Goal: Transaction & Acquisition: Purchase product/service

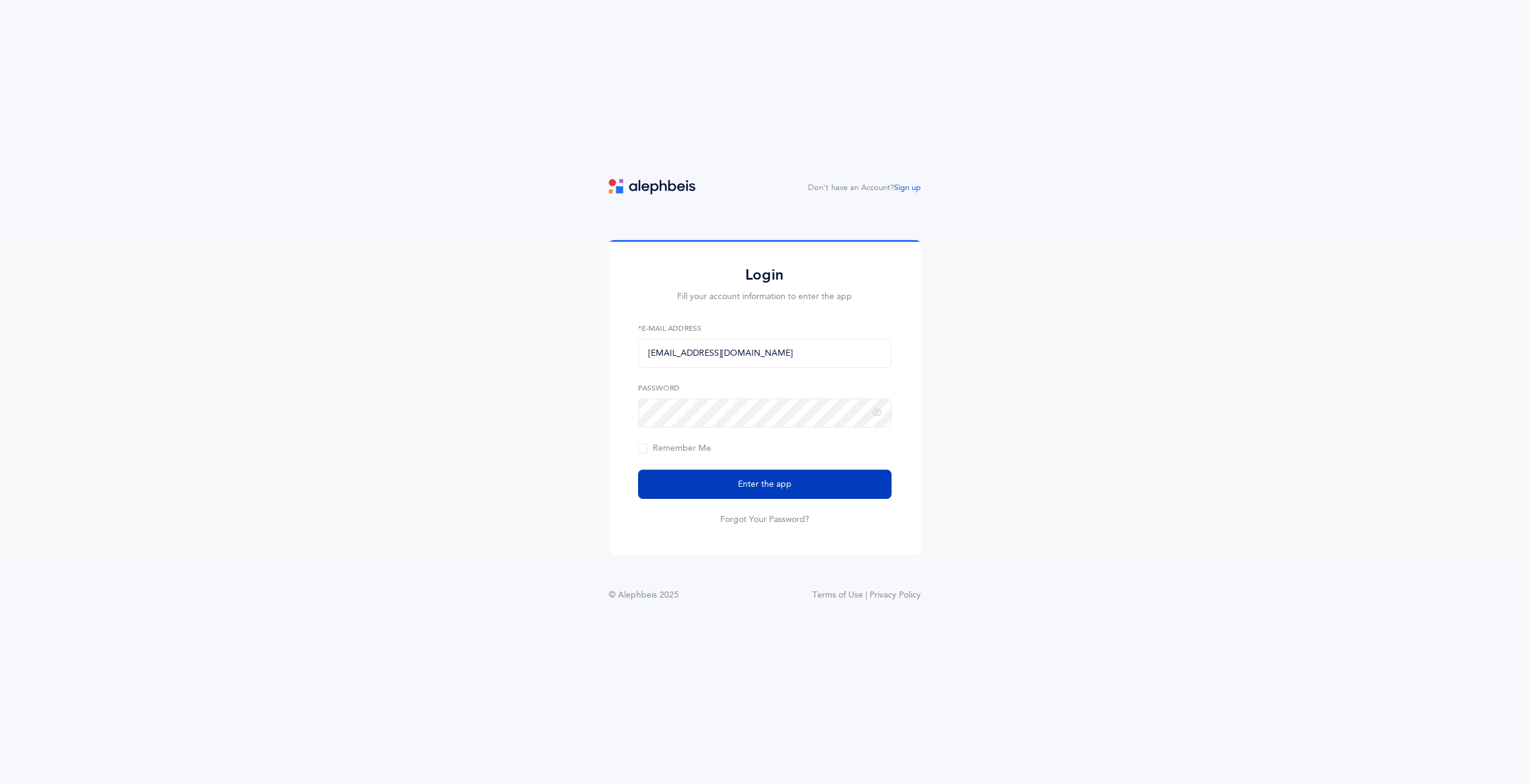
click at [709, 485] on button "Enter the app" at bounding box center [764, 485] width 254 height 29
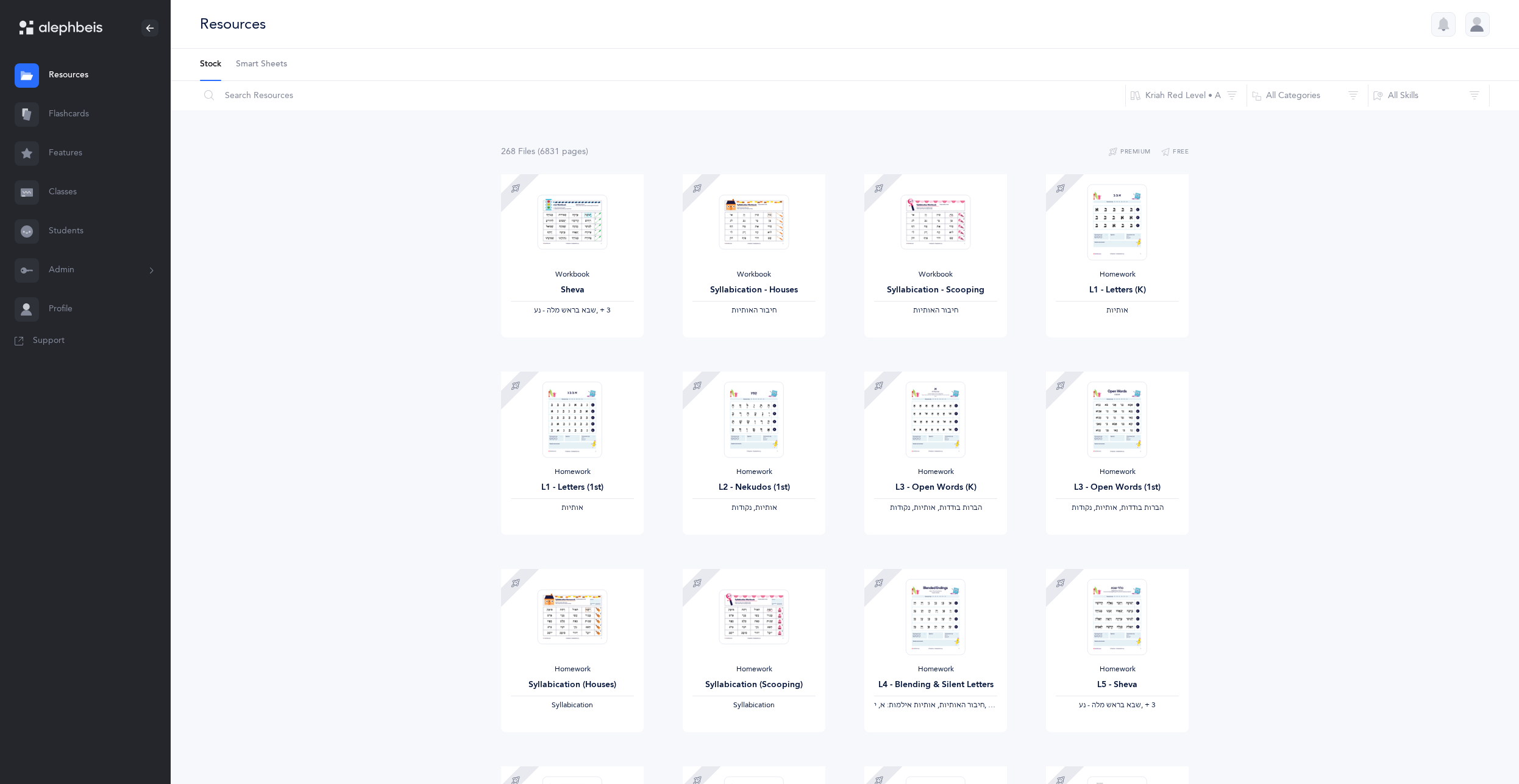
click at [83, 275] on button "Admin" at bounding box center [85, 270] width 170 height 39
click at [109, 383] on link "Subscription" at bounding box center [110, 384] width 122 height 27
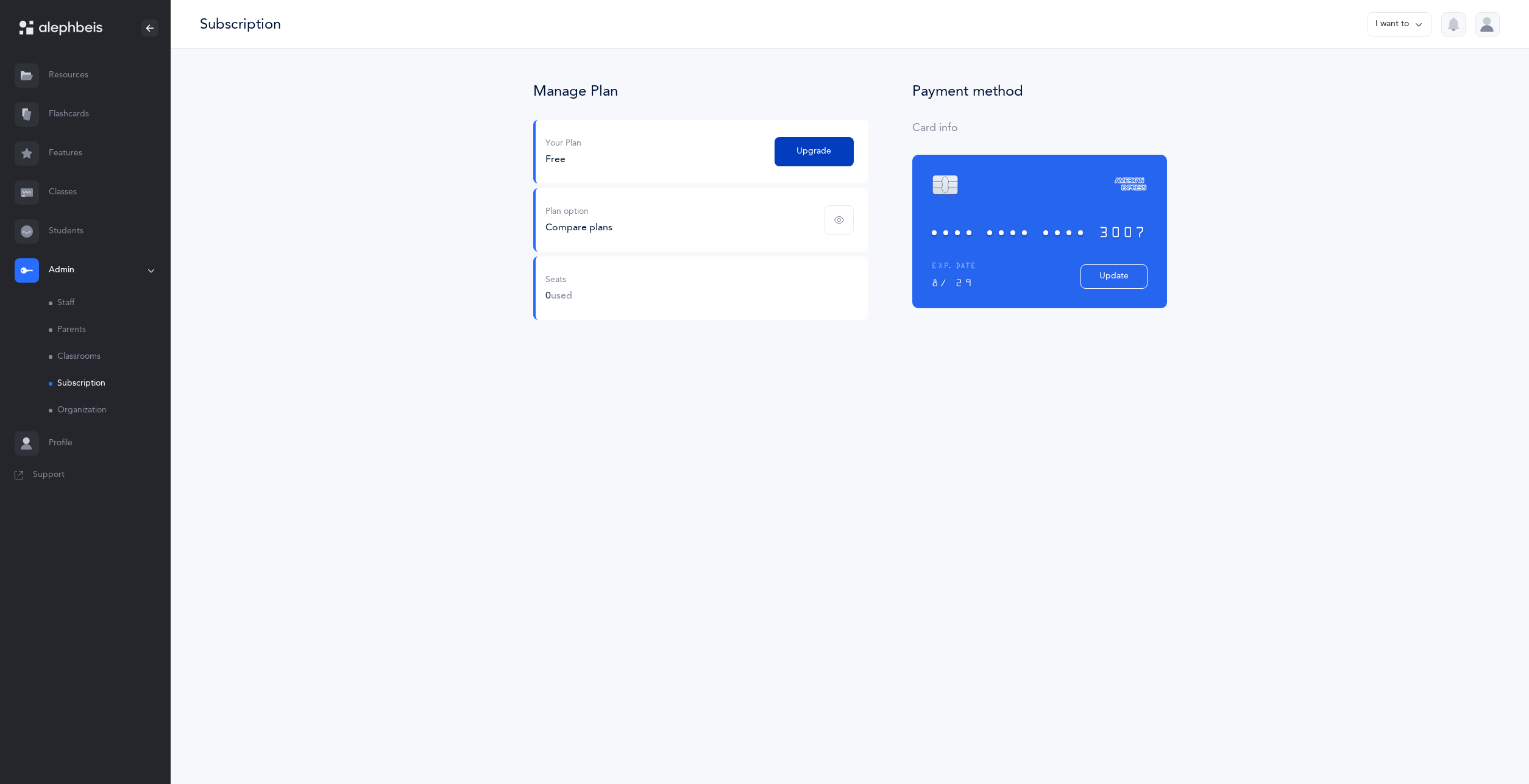
click at [812, 153] on span "Upgrade" at bounding box center [814, 151] width 35 height 13
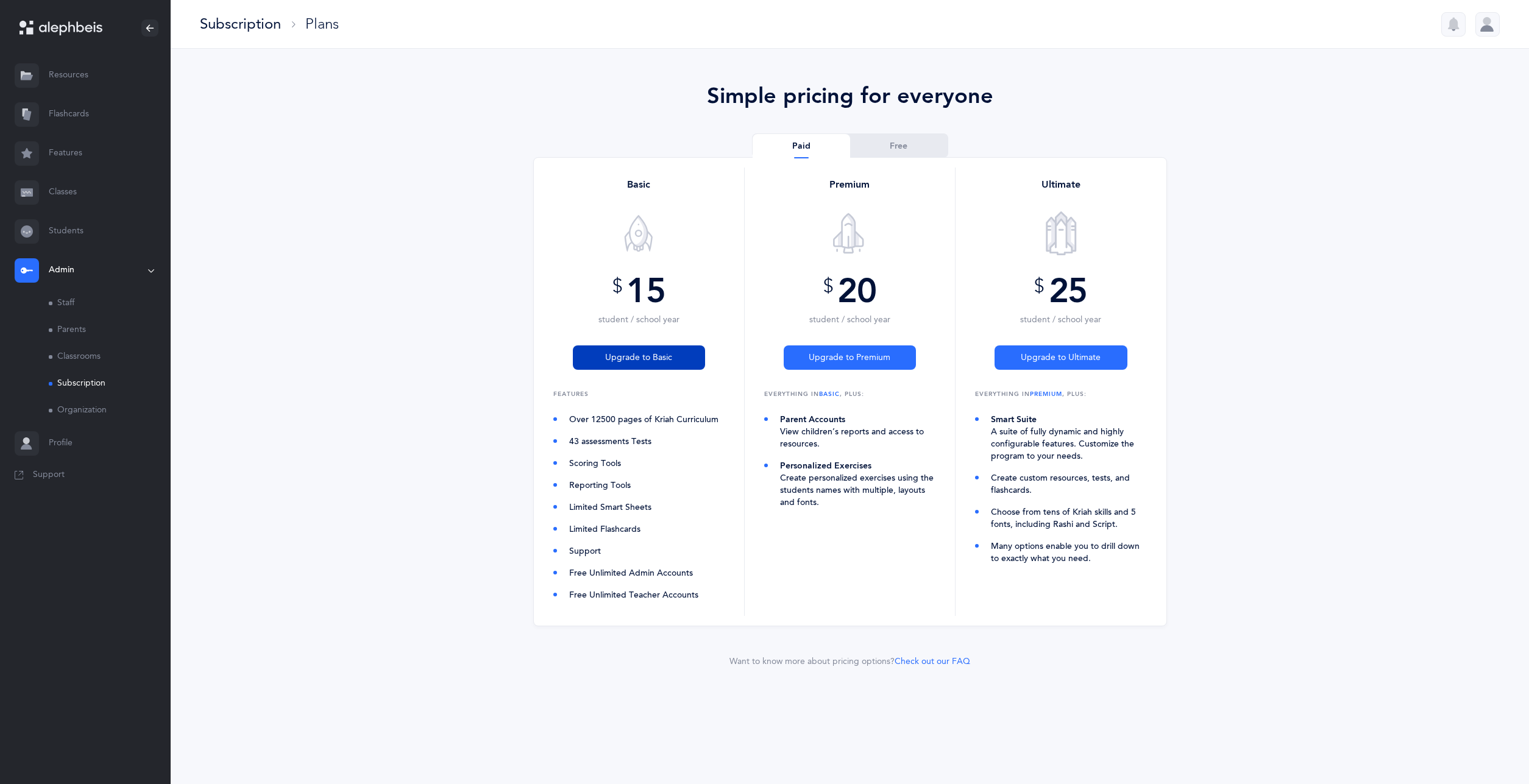
click at [692, 359] on button "Upgrade to Basic" at bounding box center [639, 357] width 132 height 24
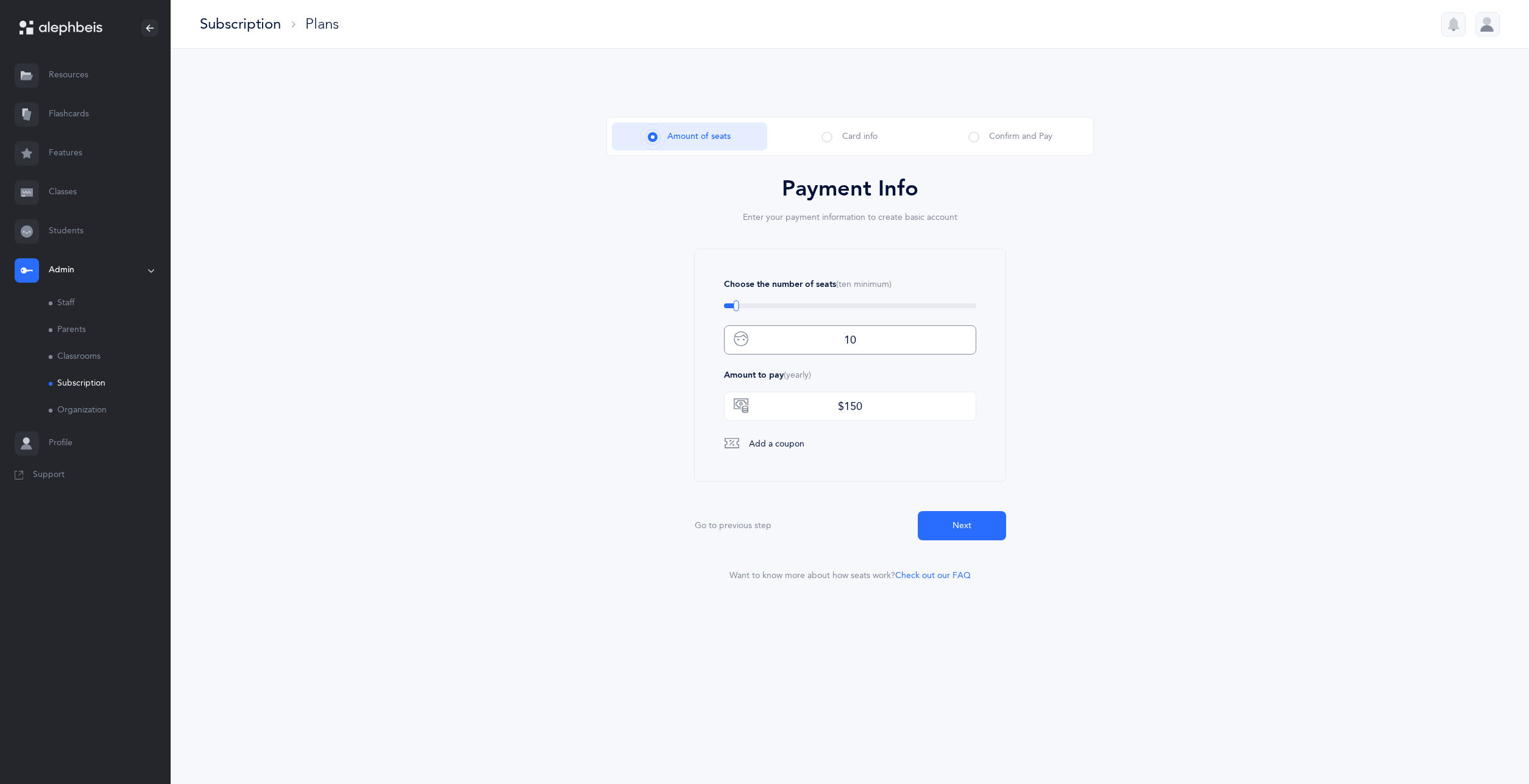
drag, startPoint x: 836, startPoint y: 341, endPoint x: 896, endPoint y: 341, distance: 60.0
click at [896, 341] on input "10" at bounding box center [850, 340] width 253 height 29
type input "200"
click at [960, 532] on span "Next" at bounding box center [962, 526] width 19 height 13
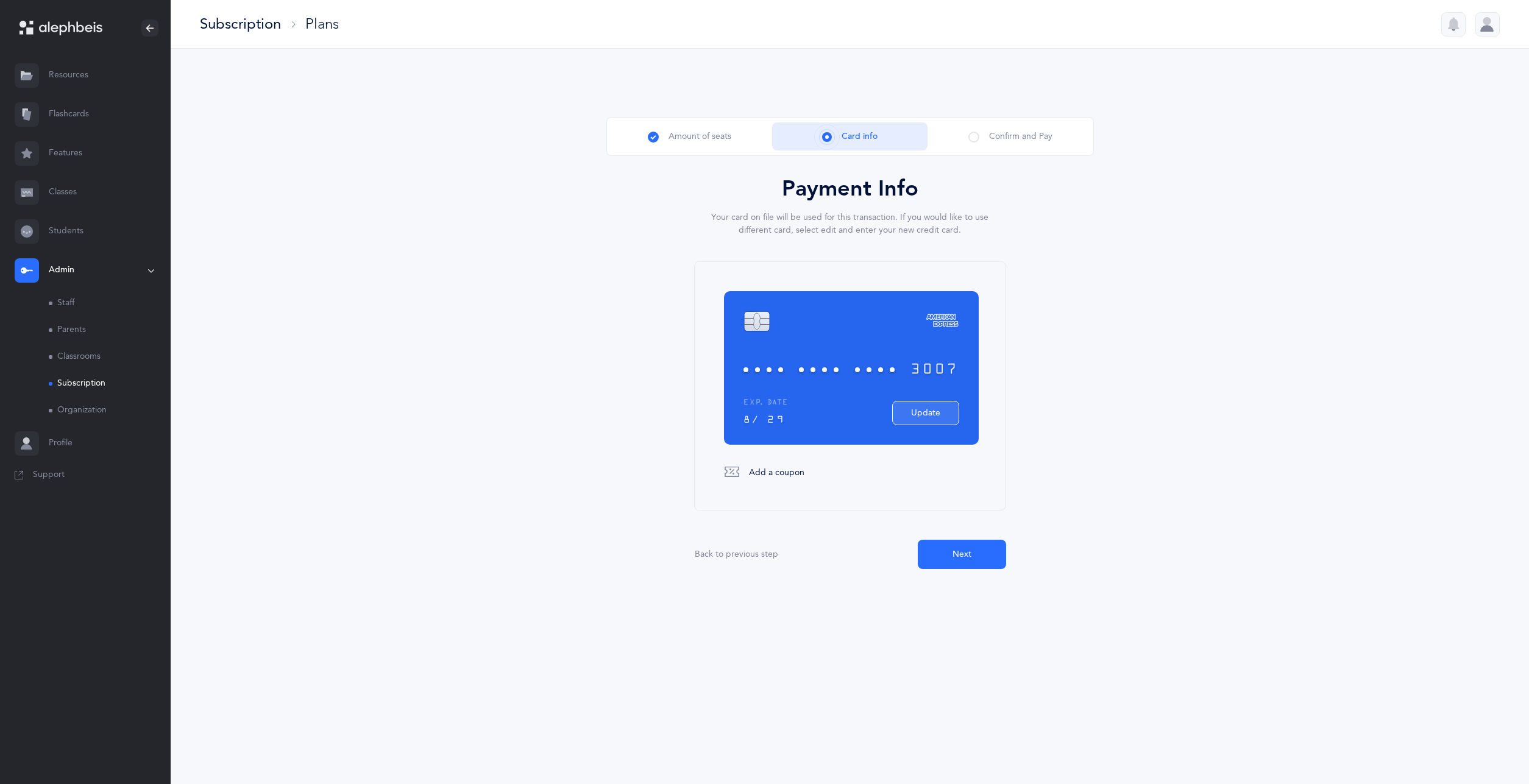
click at [915, 417] on button "Update" at bounding box center [925, 413] width 67 height 24
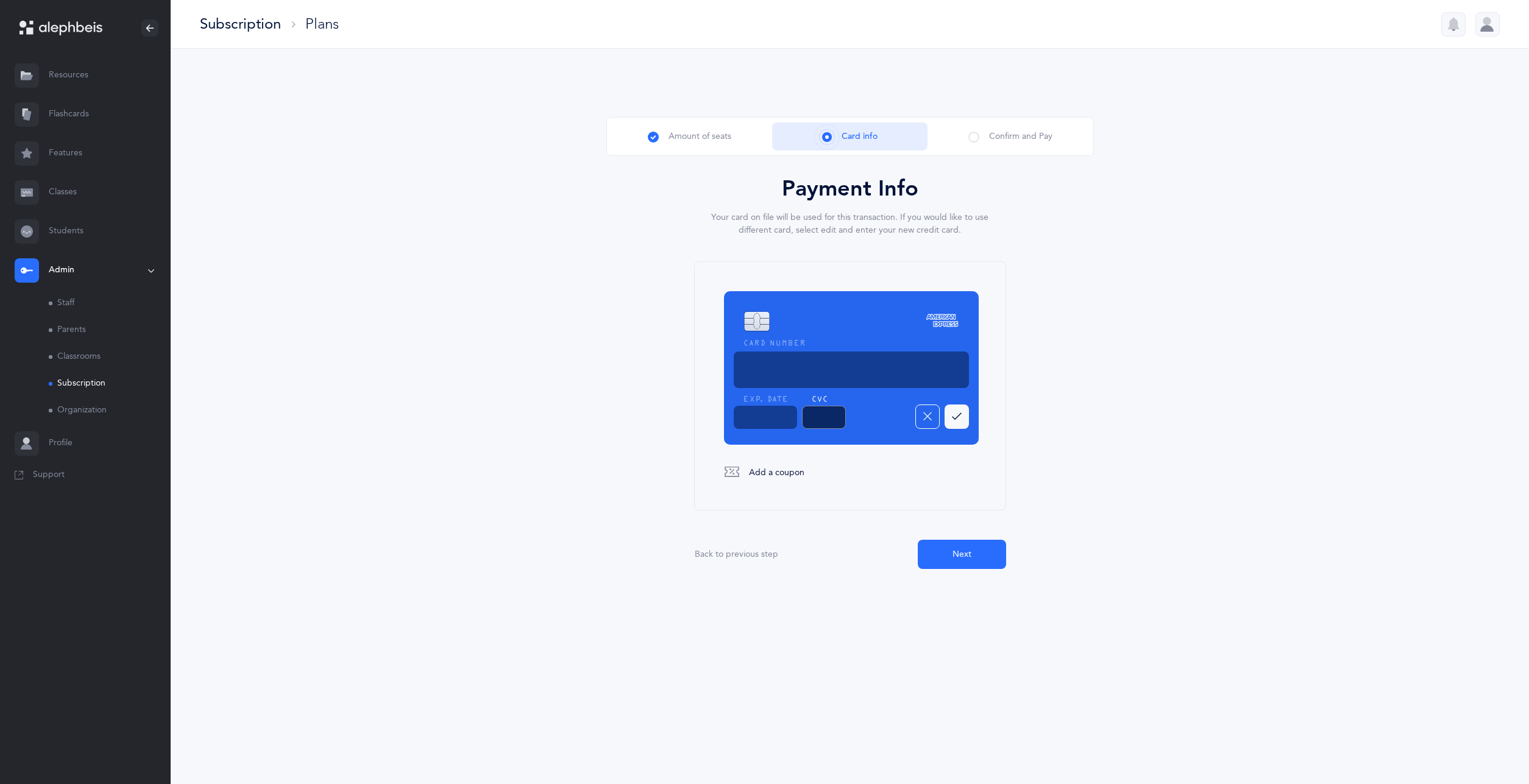
click at [960, 417] on icon "button" at bounding box center [957, 416] width 10 height 15
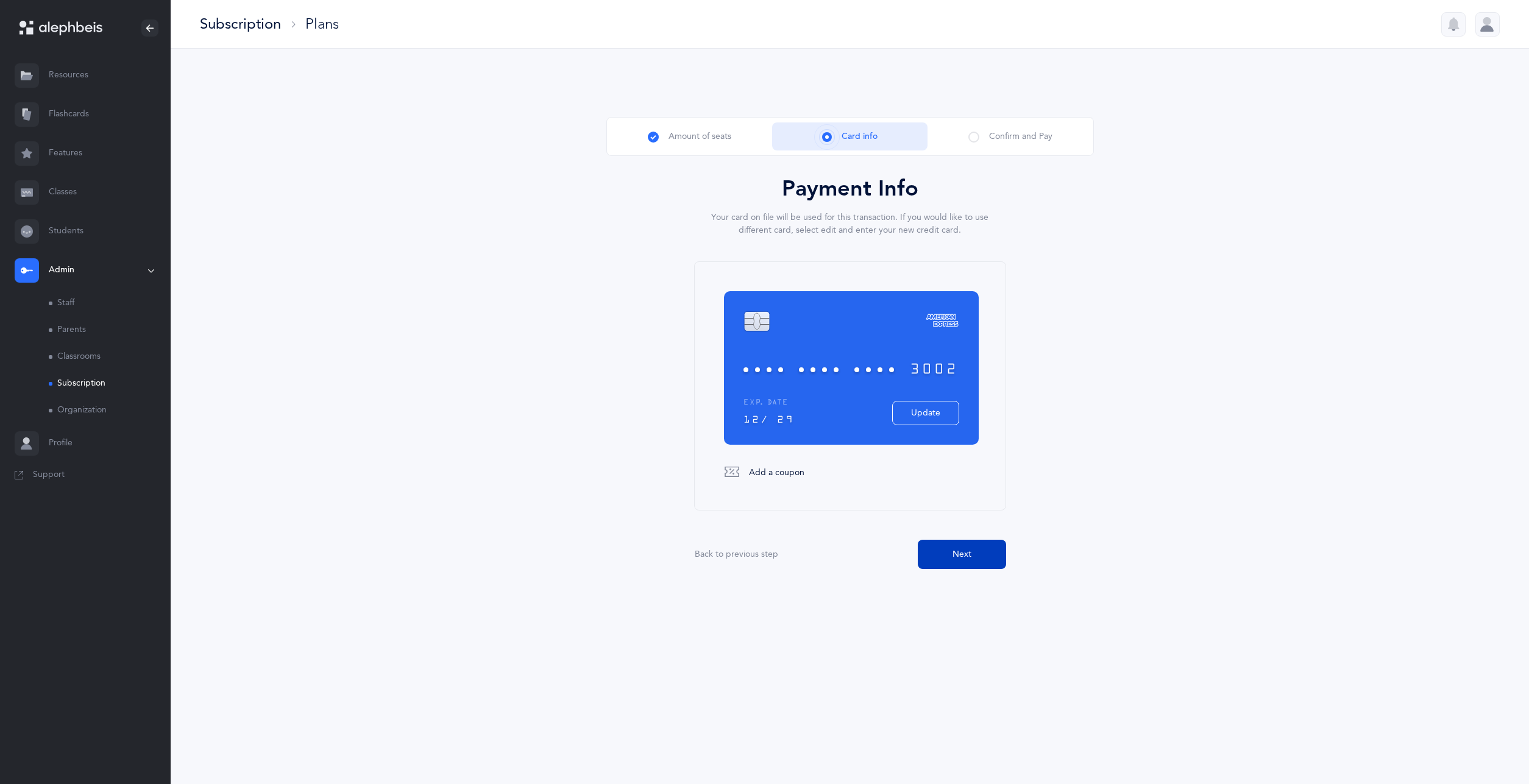
click at [964, 552] on span "Next" at bounding box center [962, 554] width 19 height 13
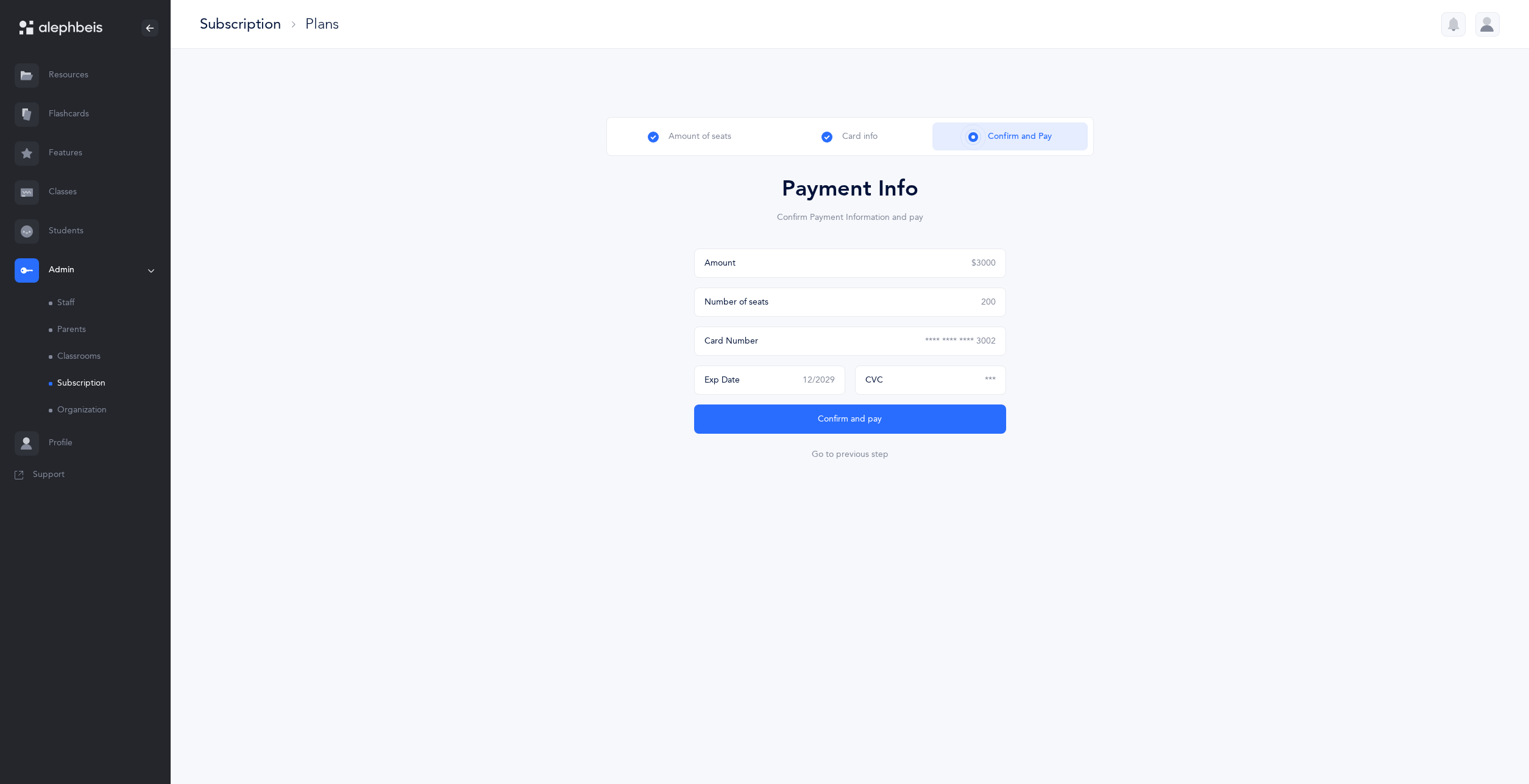
click at [985, 303] on span "200" at bounding box center [988, 302] width 15 height 10
click at [888, 416] on button "Confirm and pay" at bounding box center [850, 419] width 312 height 29
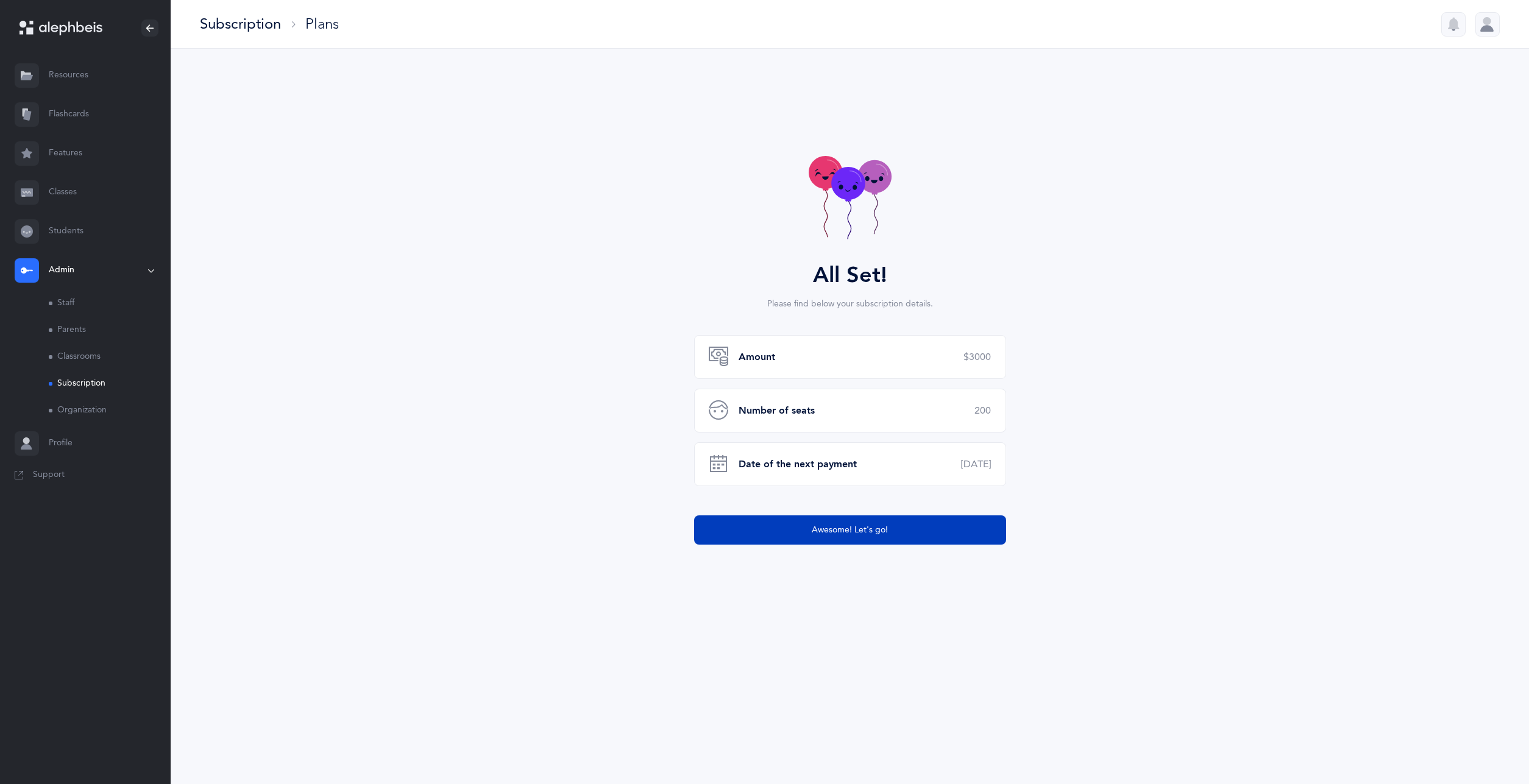
click at [803, 533] on button "Awesome! Let's go!" at bounding box center [850, 530] width 312 height 29
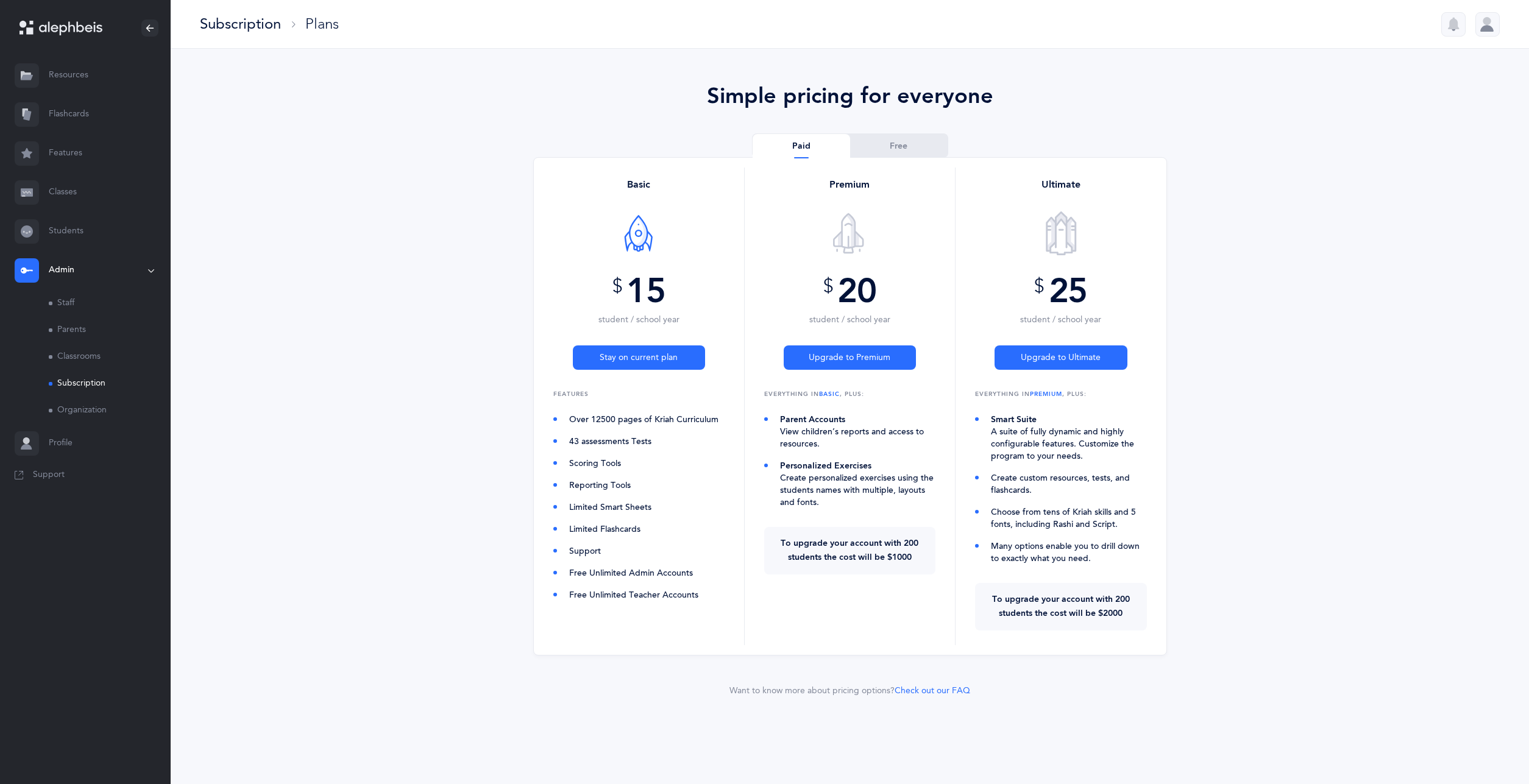
click at [462, 272] on div "Simple pricing for everyone Paid Free Basic $ 15 student / school year Stay on …" at bounding box center [850, 397] width 1359 height 697
click at [141, 223] on link "Students" at bounding box center [85, 231] width 170 height 39
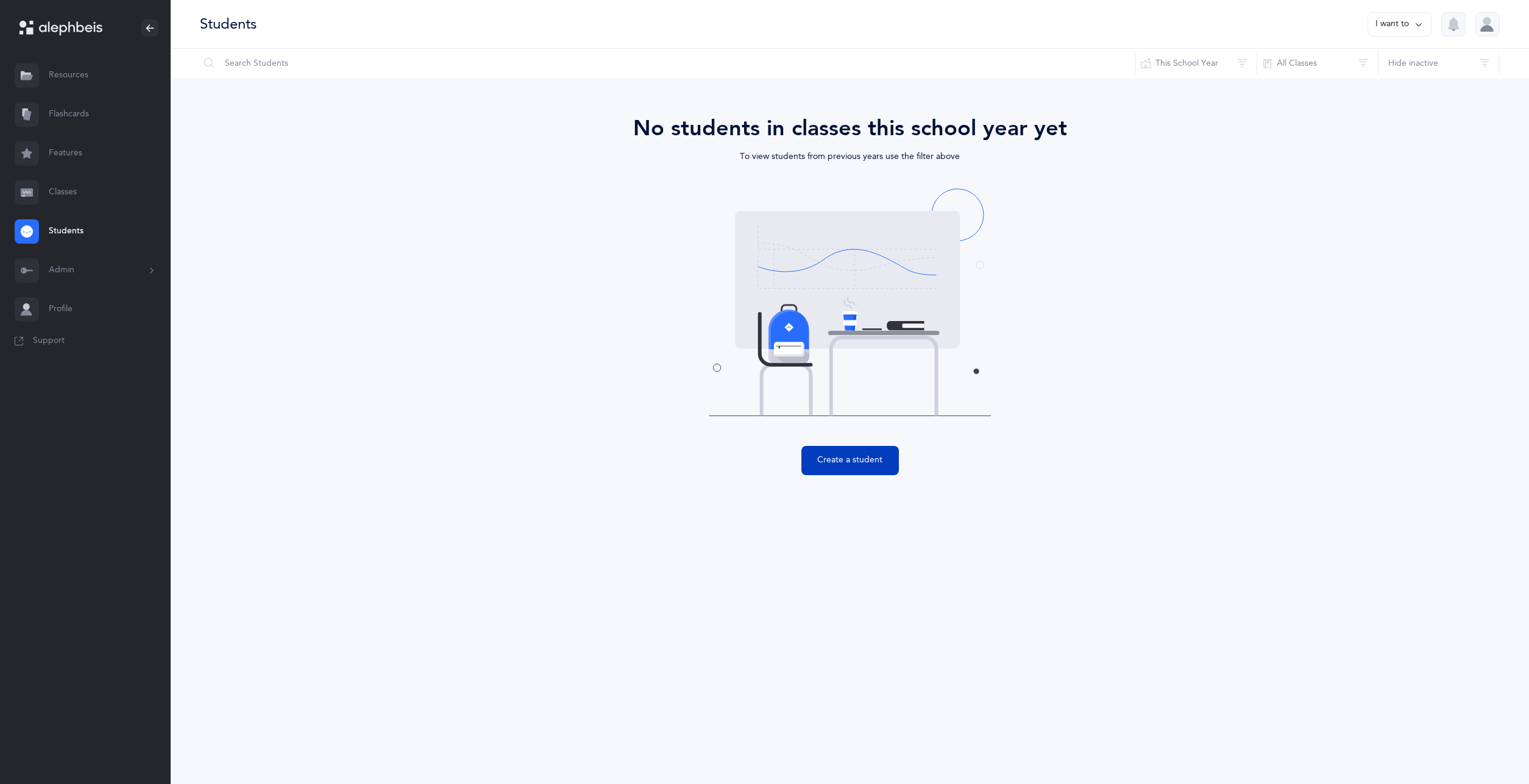
click at [845, 457] on button "Create a student" at bounding box center [850, 460] width 97 height 29
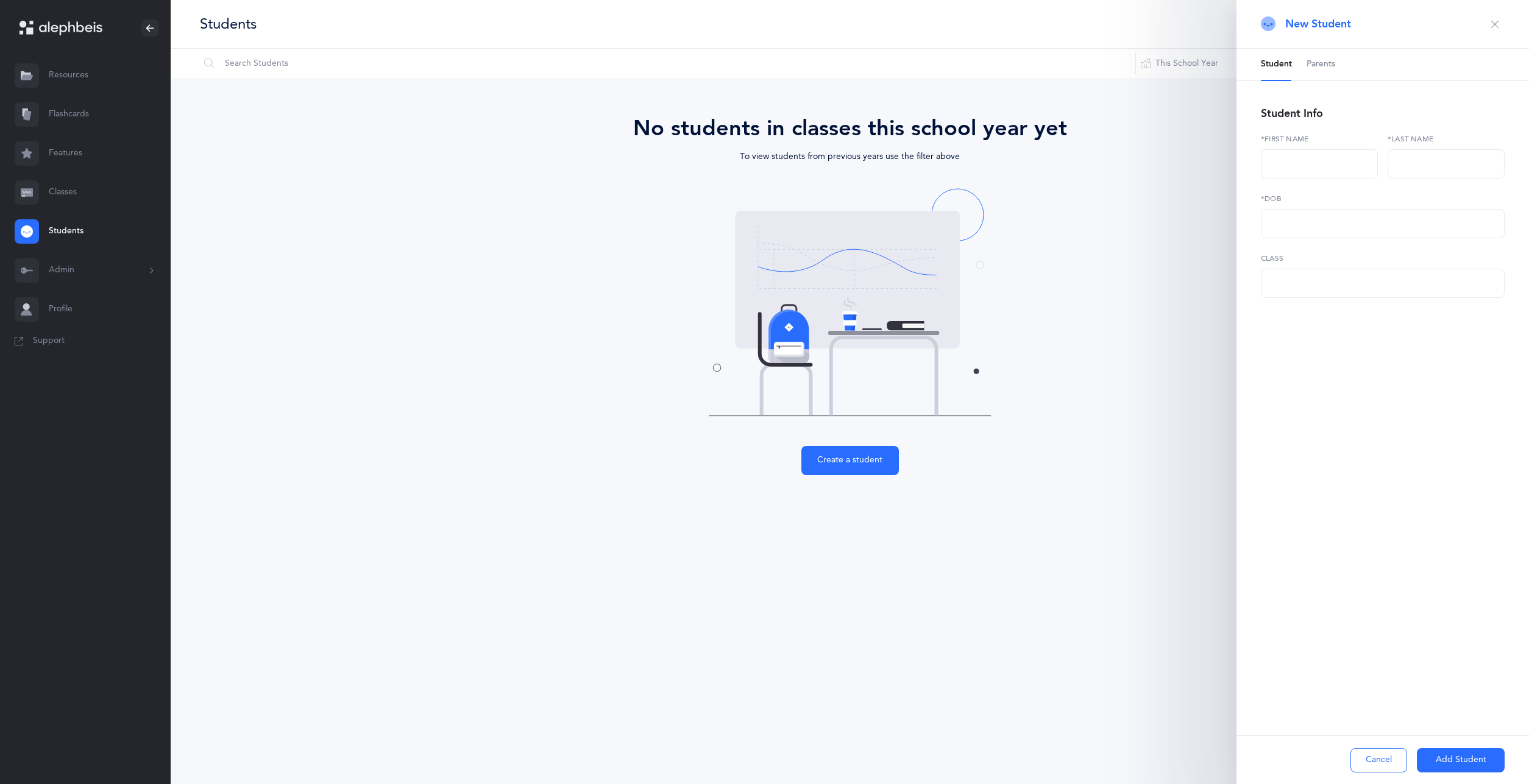
select select
click at [1500, 27] on button "button" at bounding box center [1495, 24] width 20 height 20
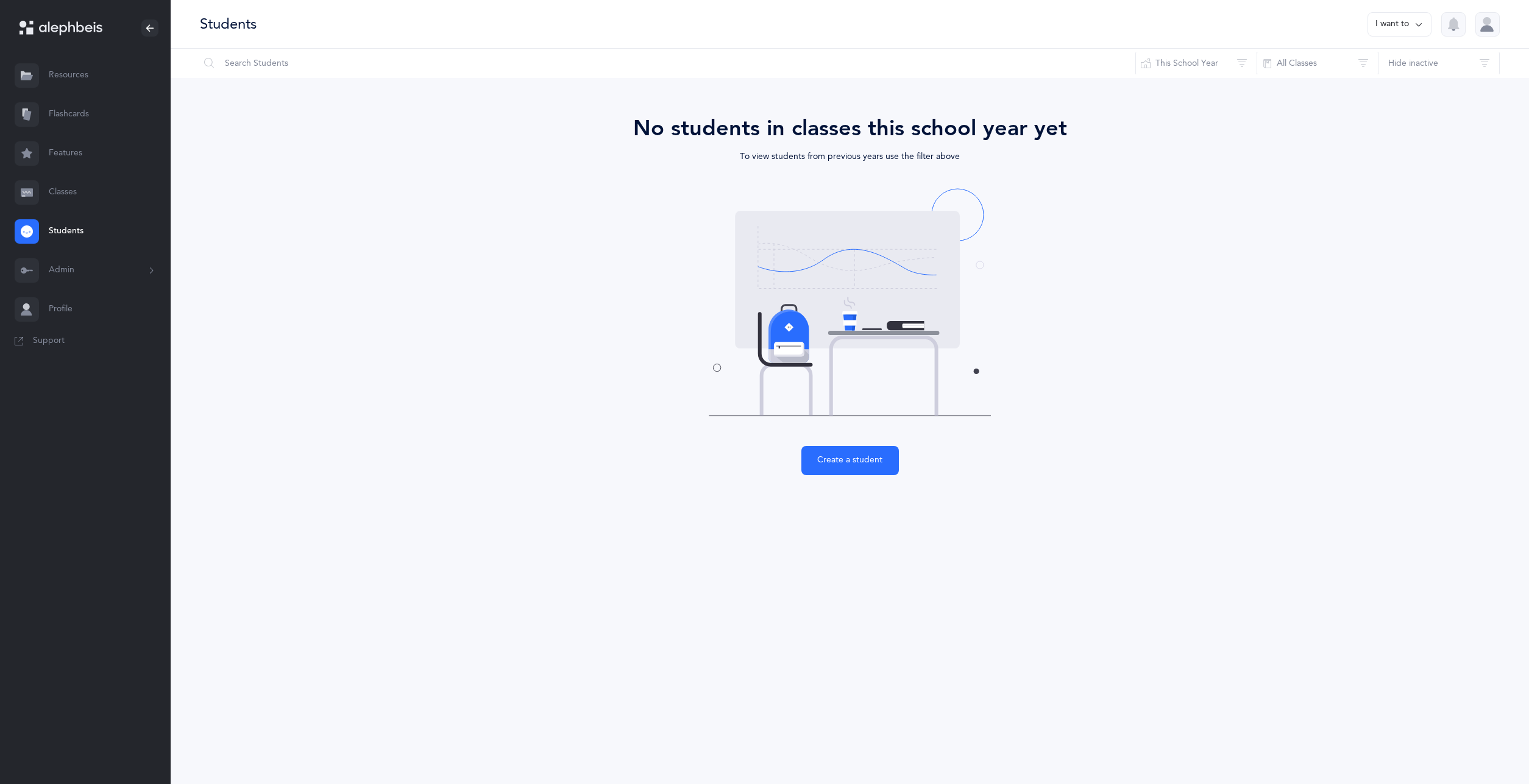
click at [132, 275] on button "Admin" at bounding box center [85, 270] width 170 height 39
click at [97, 358] on link "Classrooms" at bounding box center [110, 357] width 122 height 27
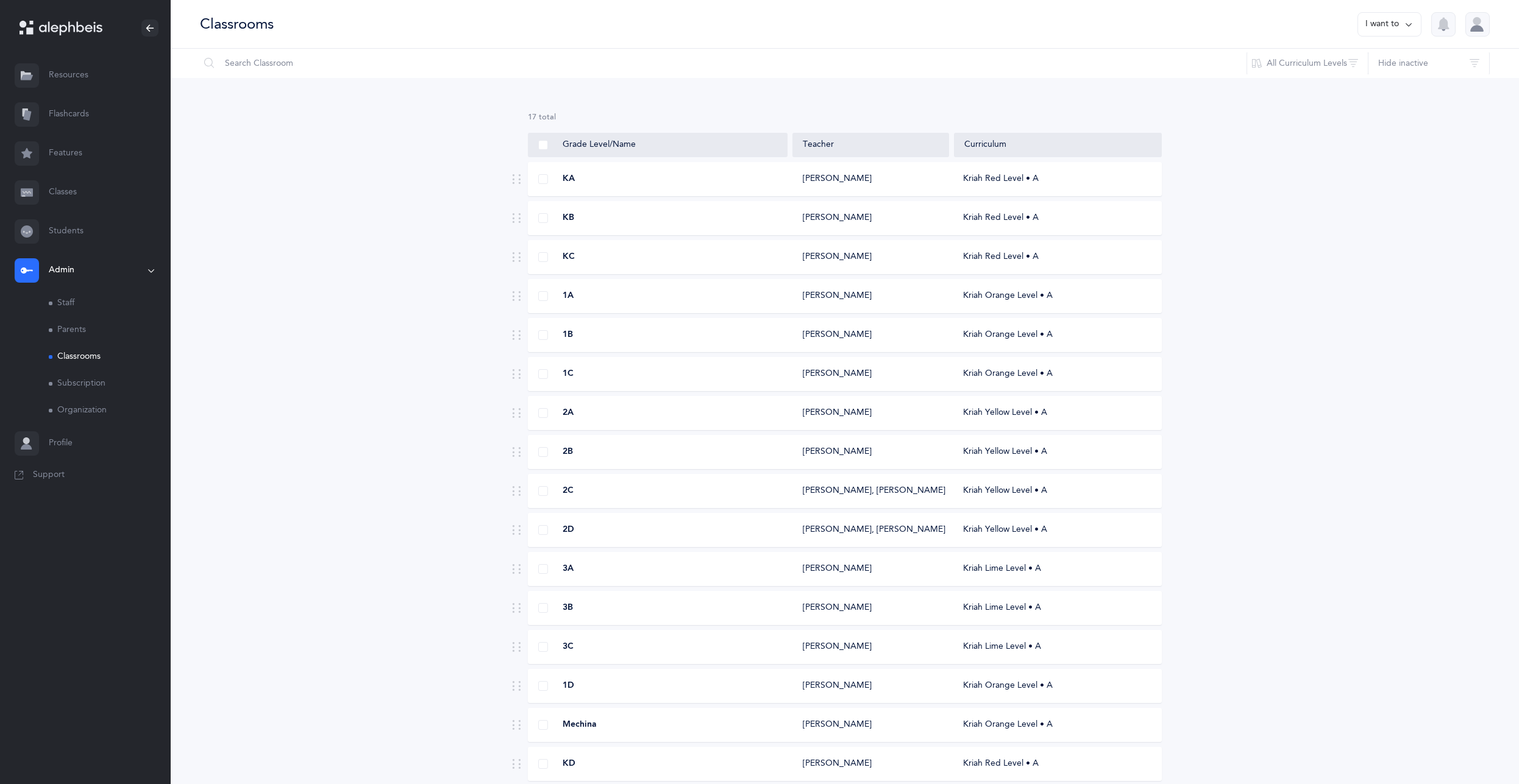
click at [702, 183] on div "KA" at bounding box center [658, 179] width 260 height 12
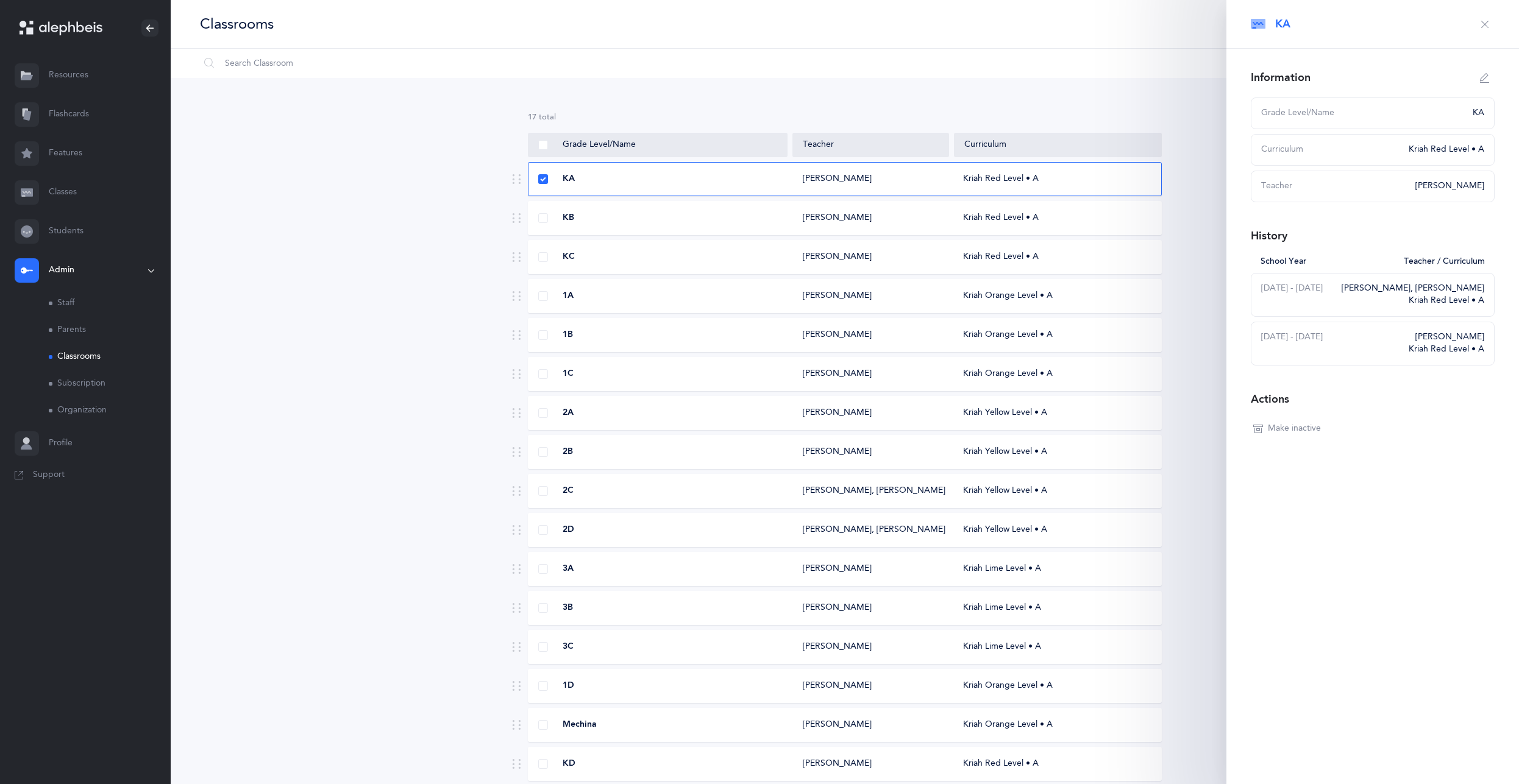
click at [1489, 24] on icon "button" at bounding box center [1485, 24] width 10 height 10
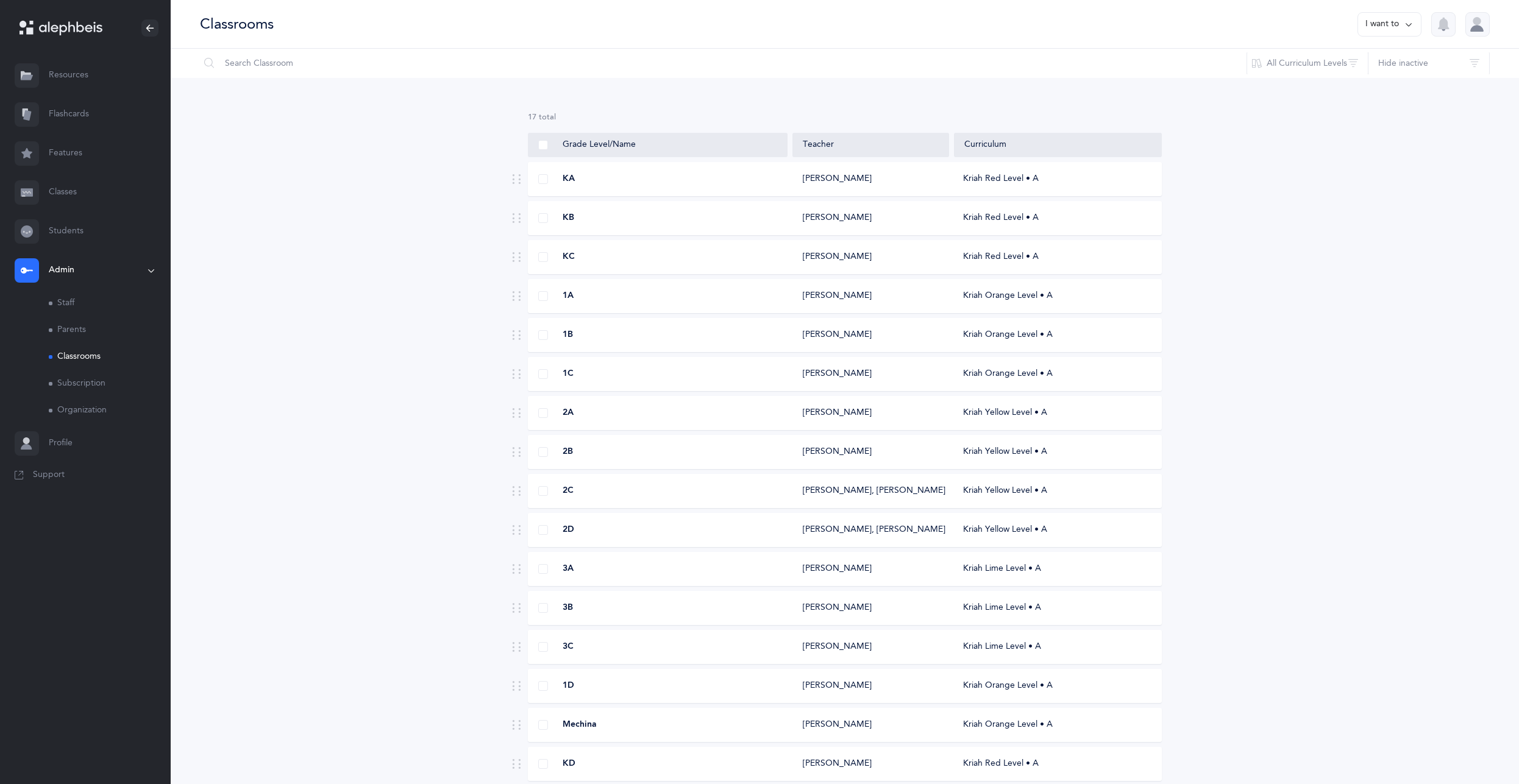
click at [68, 240] on link "Students" at bounding box center [85, 231] width 170 height 39
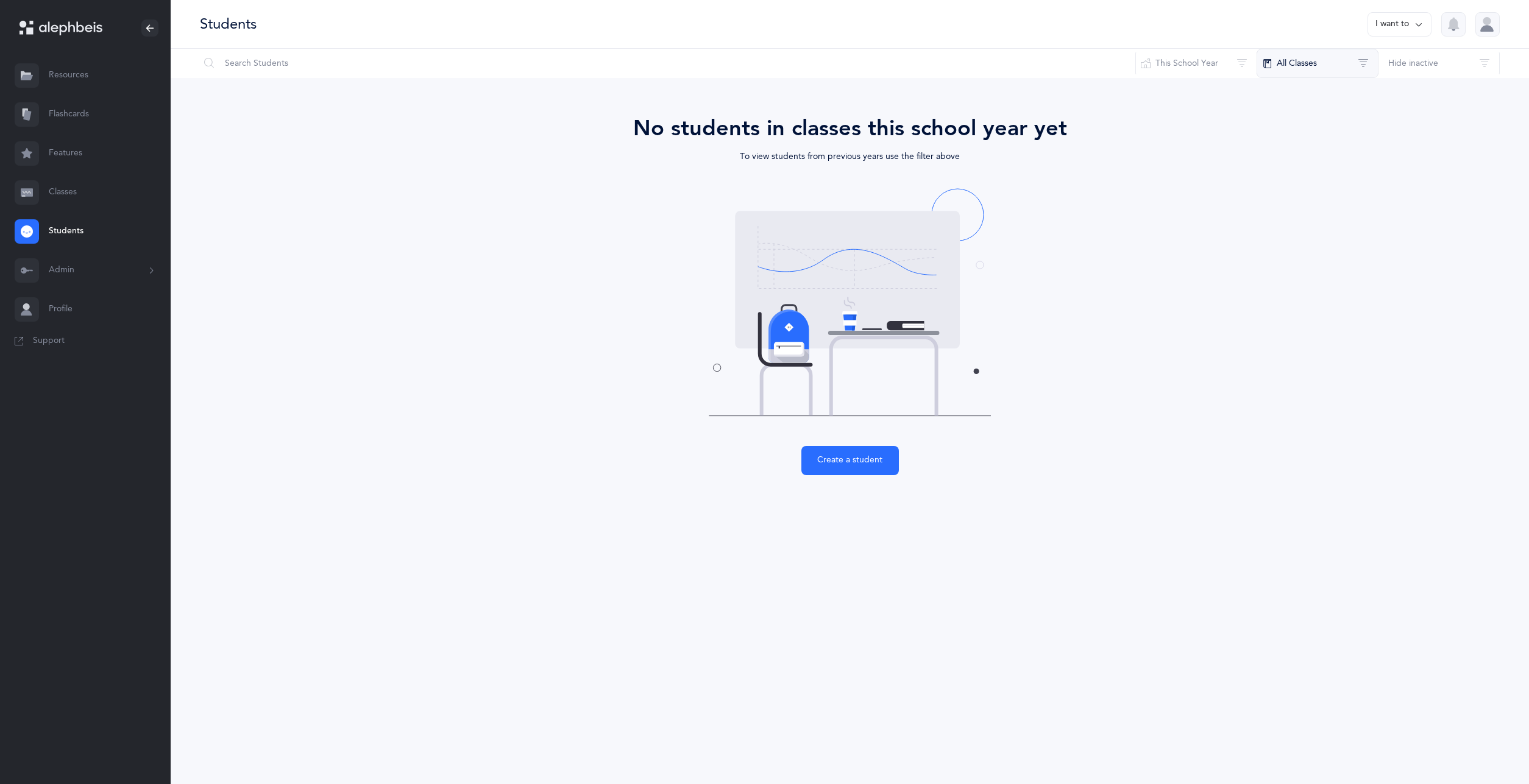
click at [1294, 63] on button "All Classes" at bounding box center [1318, 64] width 122 height 29
click at [1221, 69] on button "This School Year" at bounding box center [1196, 64] width 122 height 29
click at [825, 465] on button "Create a student" at bounding box center [850, 460] width 97 height 29
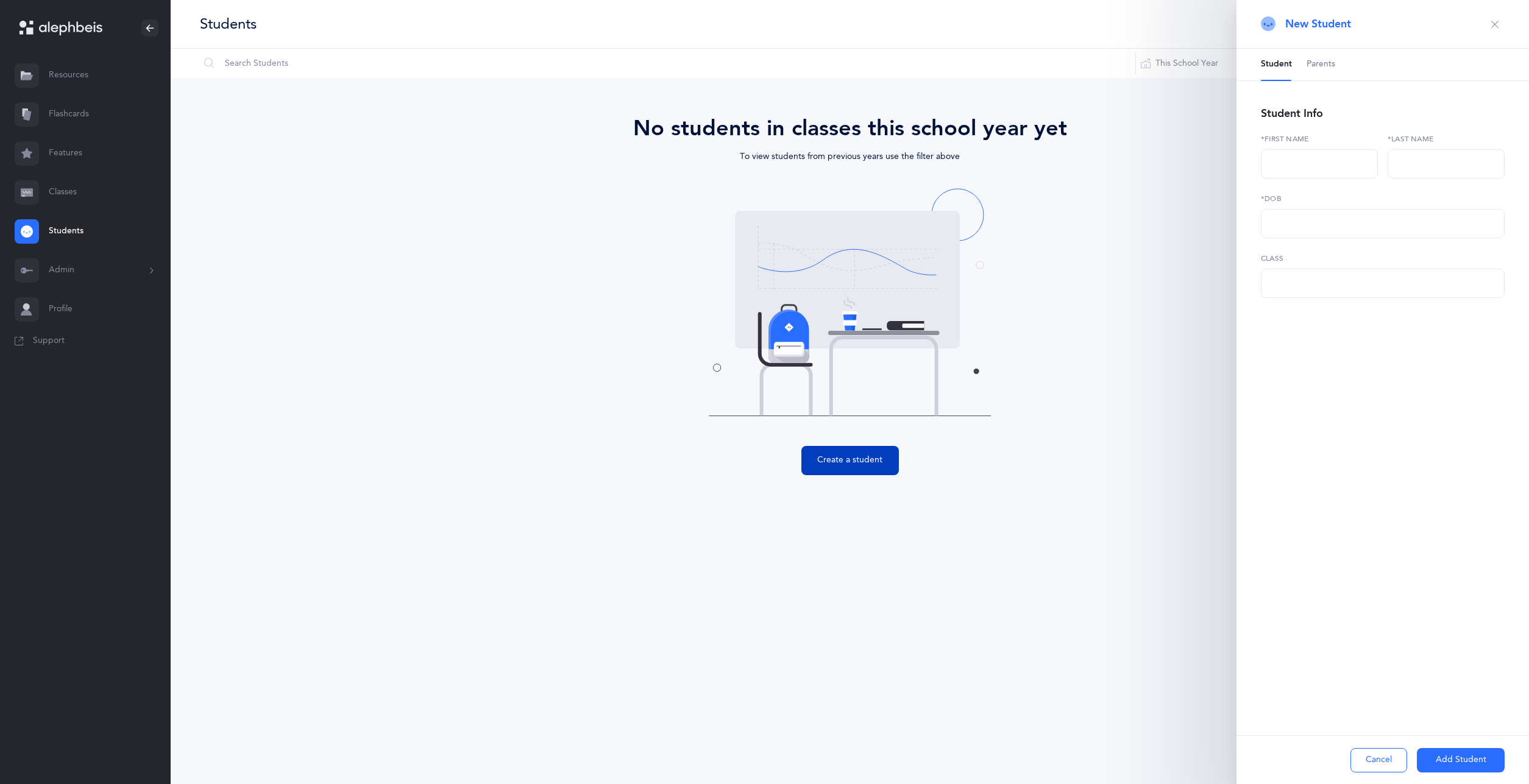
select select
click at [1372, 764] on button "Cancel" at bounding box center [1379, 760] width 57 height 24
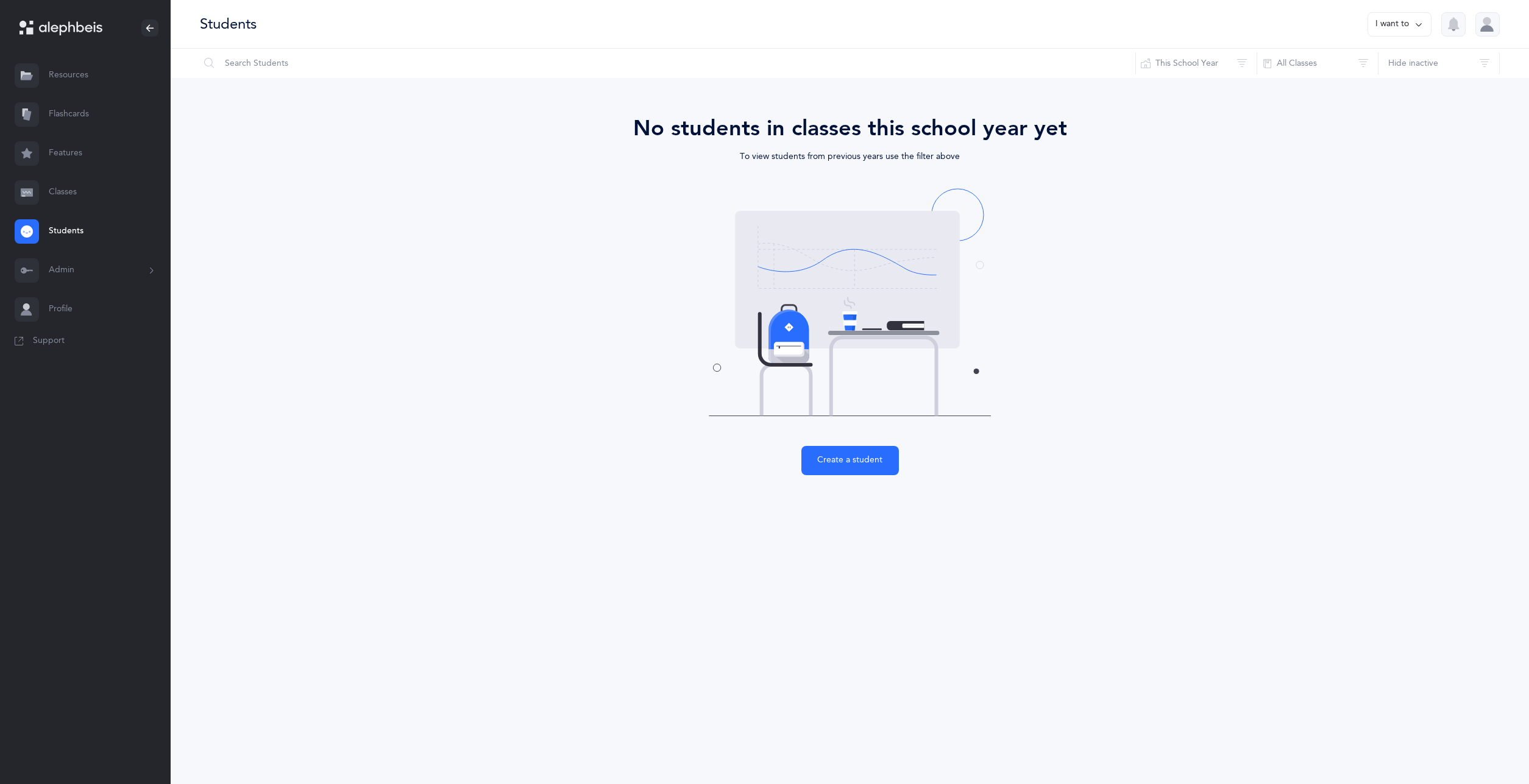
click at [1390, 26] on button "I want to" at bounding box center [1399, 24] width 64 height 24
click at [1400, 80] on button "Add student" at bounding box center [1387, 84] width 69 height 22
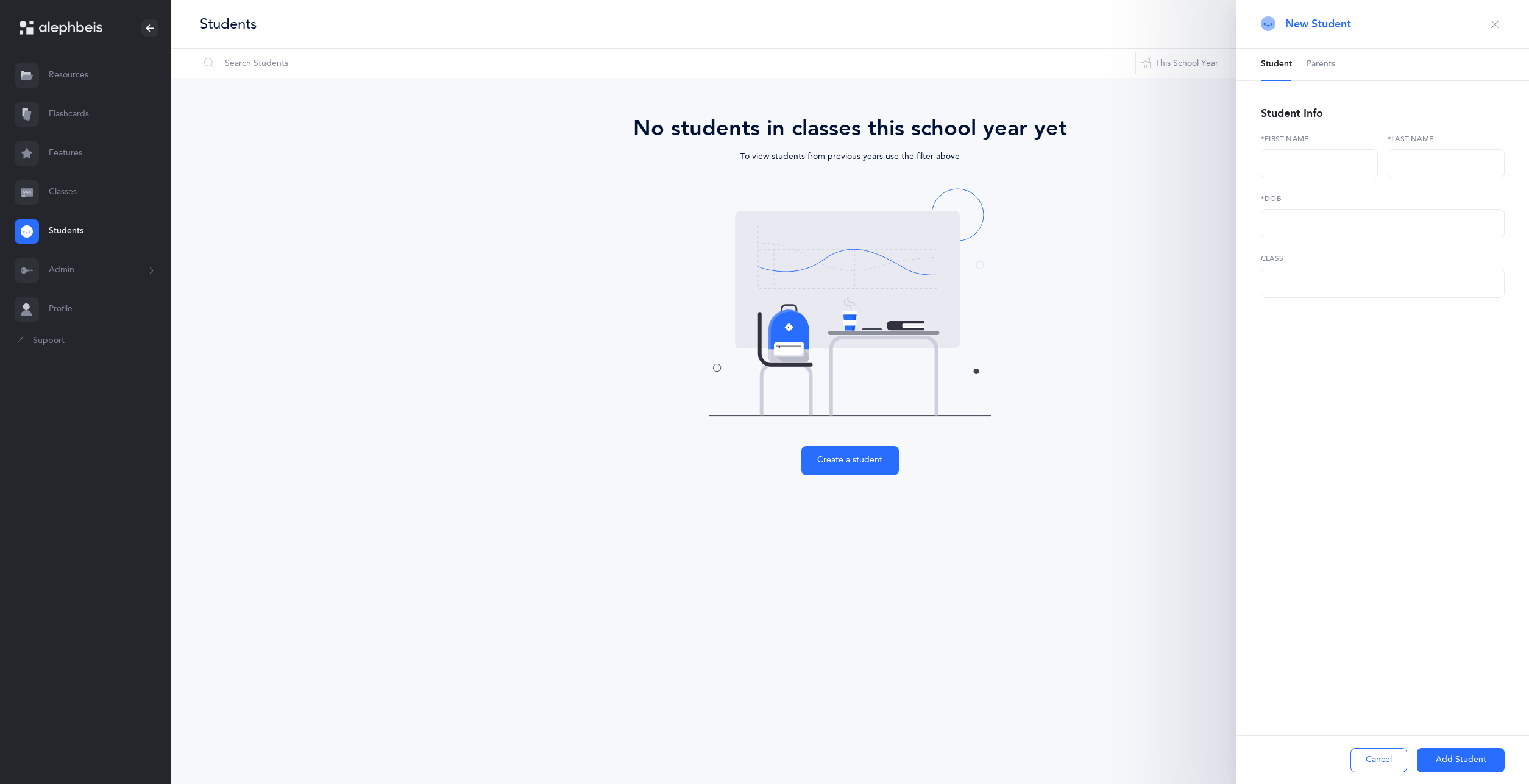
select select
click at [1496, 27] on icon "button" at bounding box center [1495, 24] width 10 height 10
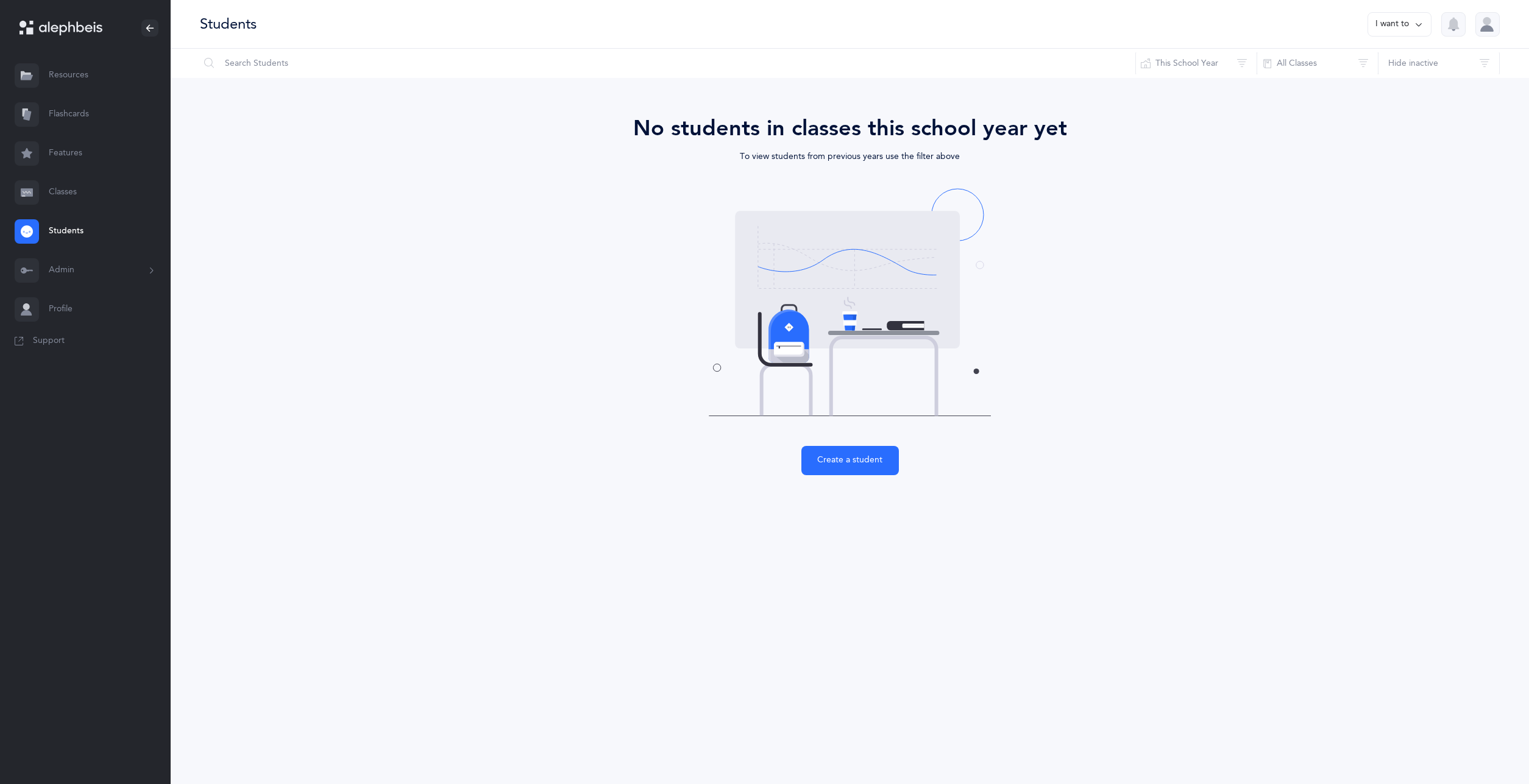
click at [69, 197] on link "Classes" at bounding box center [85, 192] width 170 height 39
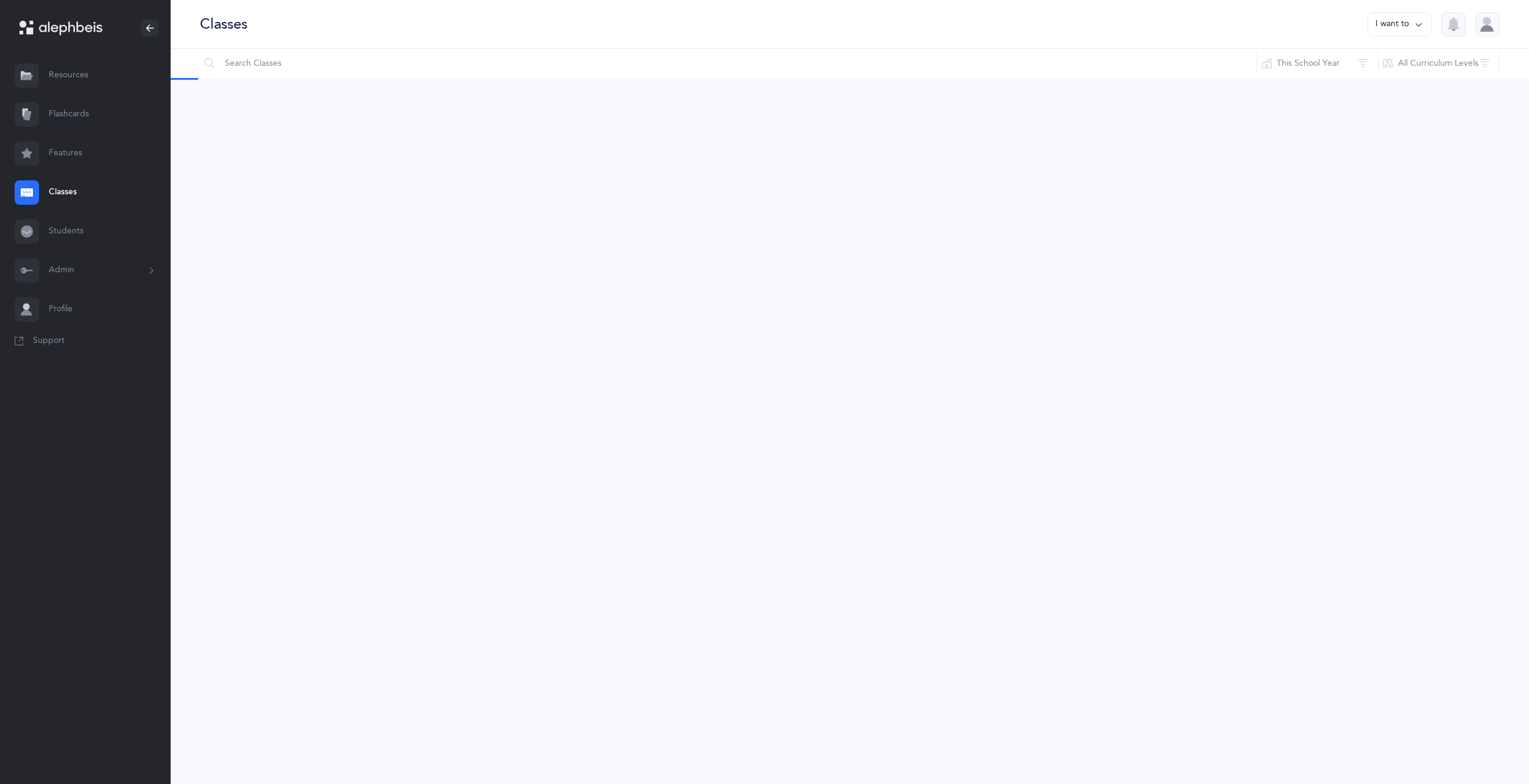
click at [1392, 28] on button "I want to" at bounding box center [1399, 24] width 64 height 24
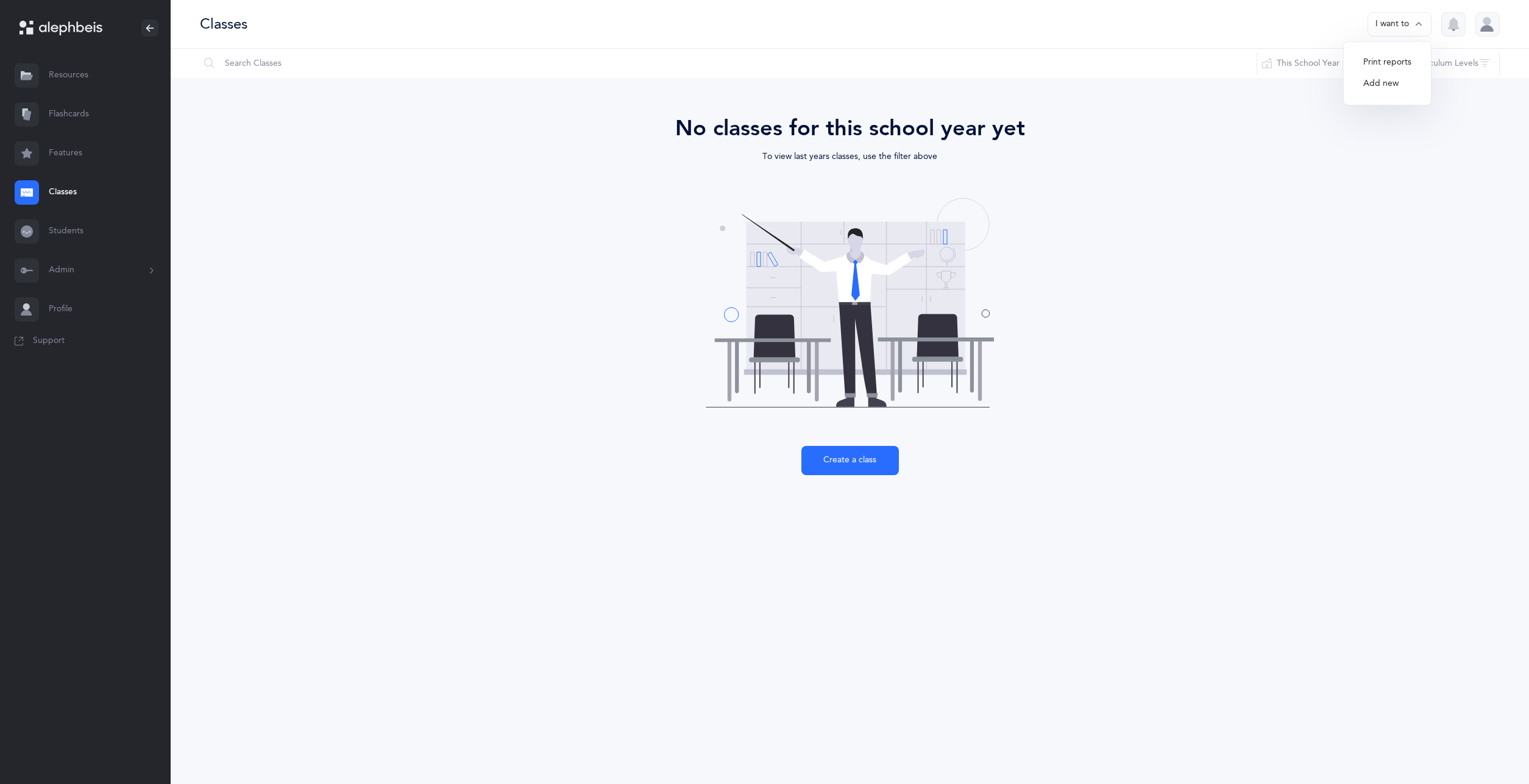
click at [1283, 22] on div "Classes I want to Print reports Add new" at bounding box center [850, 24] width 1359 height 49
click at [1332, 70] on button "This School Year" at bounding box center [1318, 64] width 122 height 29
click at [857, 463] on button "Create a class" at bounding box center [850, 460] width 97 height 29
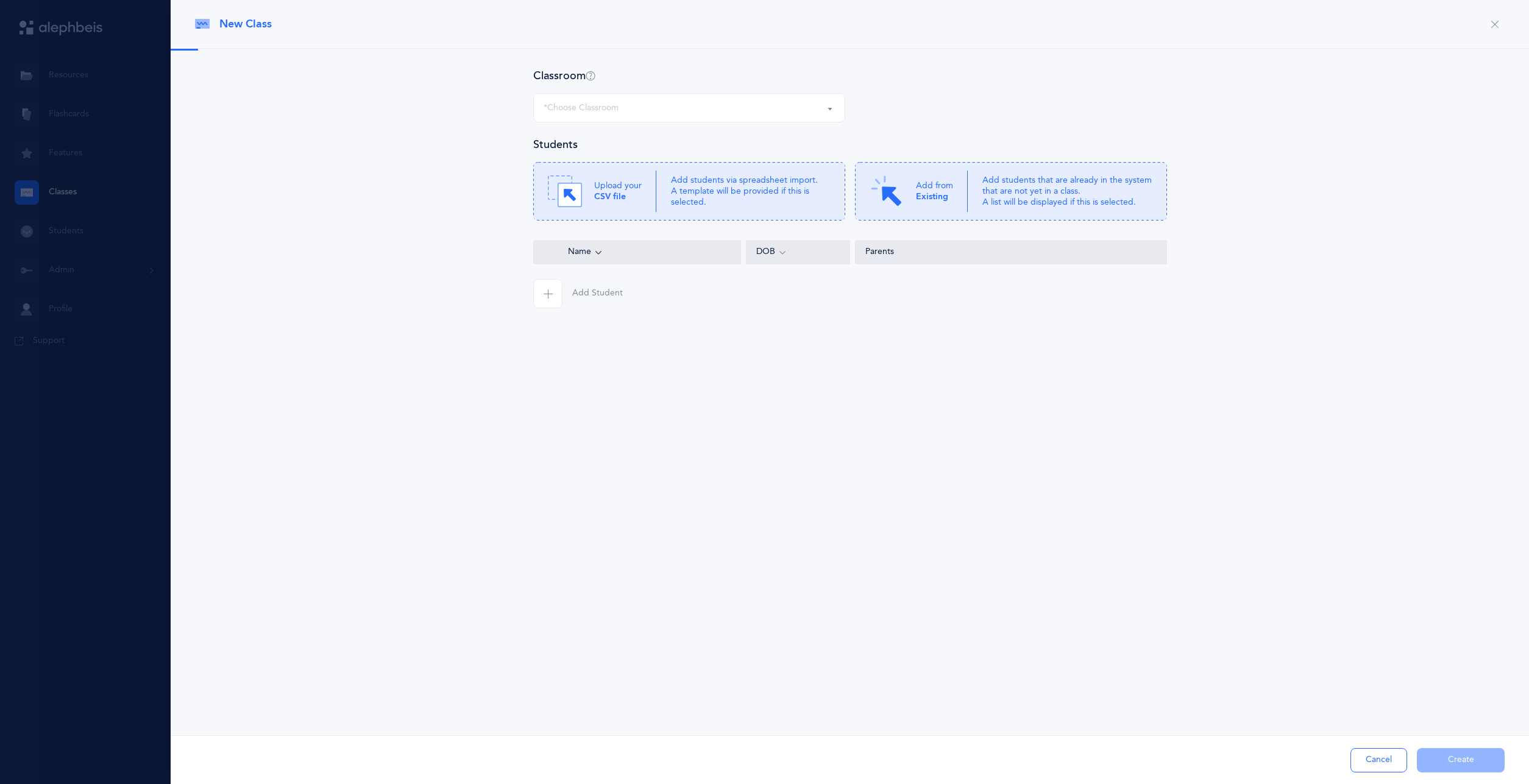
select select
click at [670, 200] on icon at bounding box center [689, 191] width 312 height 58
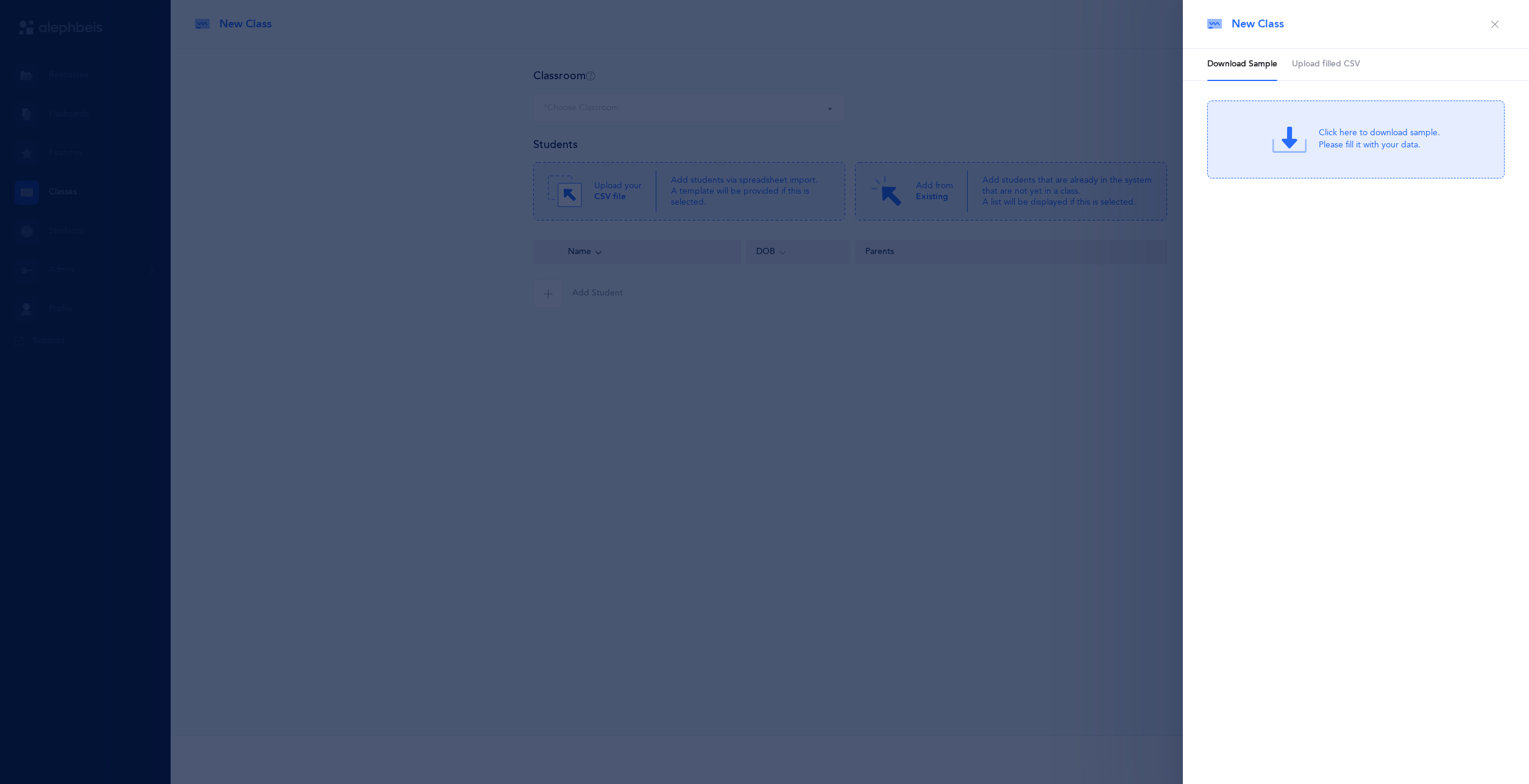
click at [1376, 151] on div "Click here to download sample. Please fill it with your data." at bounding box center [1380, 139] width 121 height 24
click at [1115, 93] on div at bounding box center [764, 392] width 1529 height 784
